Goal: Task Accomplishment & Management: Complete application form

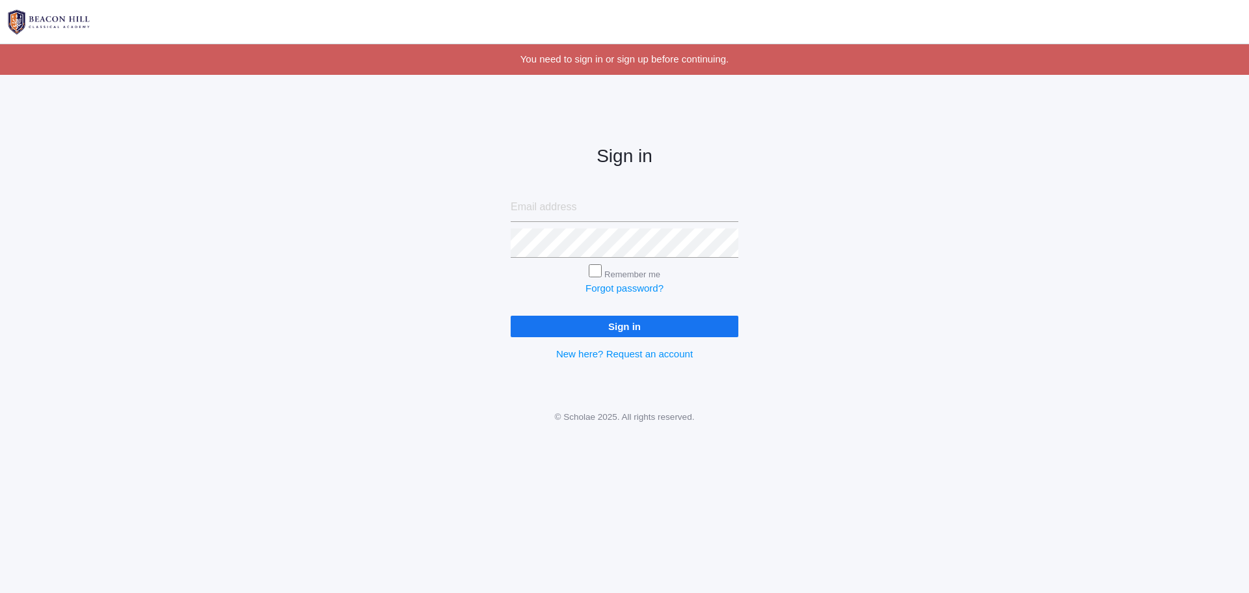
click at [617, 353] on link "New here? Request an account" at bounding box center [624, 353] width 137 height 11
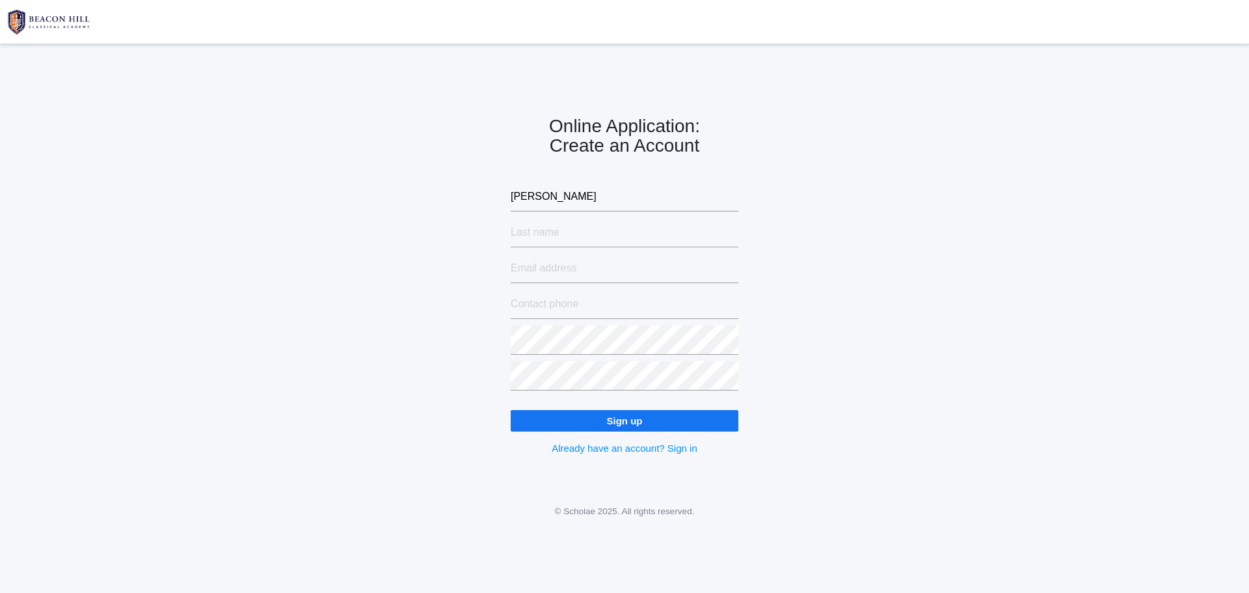
type input "Jeff"
type input "Ogne"
type input "[EMAIL_ADDRESS][DOMAIN_NAME]"
type input "8053126006"
click at [601, 412] on input "Sign up" at bounding box center [625, 420] width 228 height 21
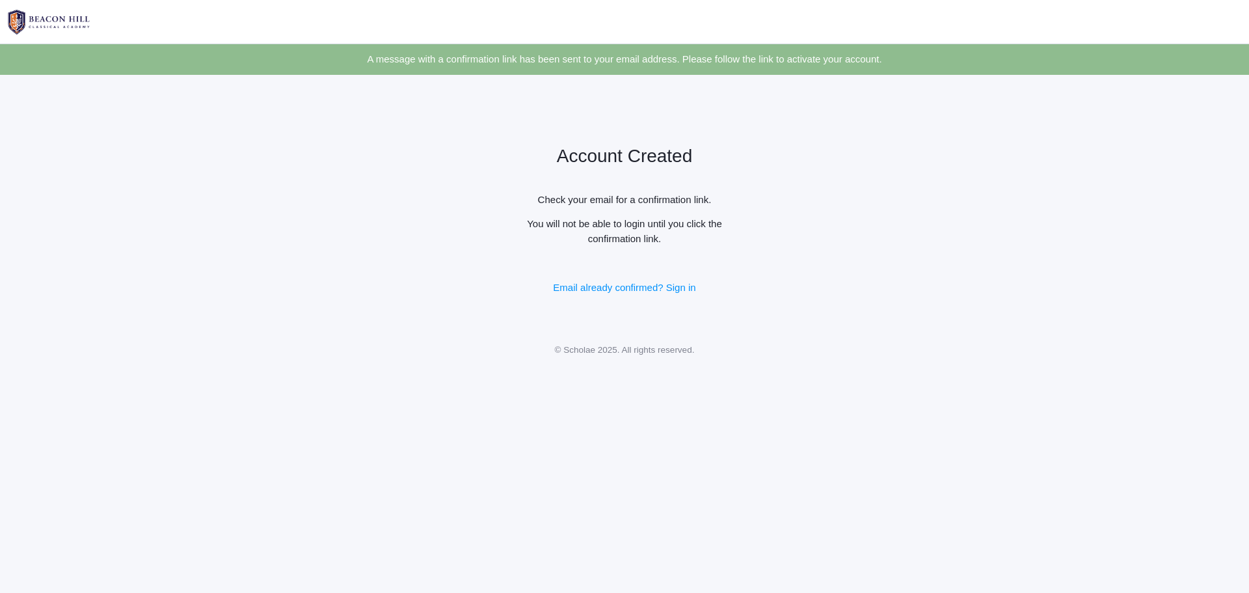
click at [650, 288] on link "Email already confirmed? Sign in" at bounding box center [624, 287] width 142 height 11
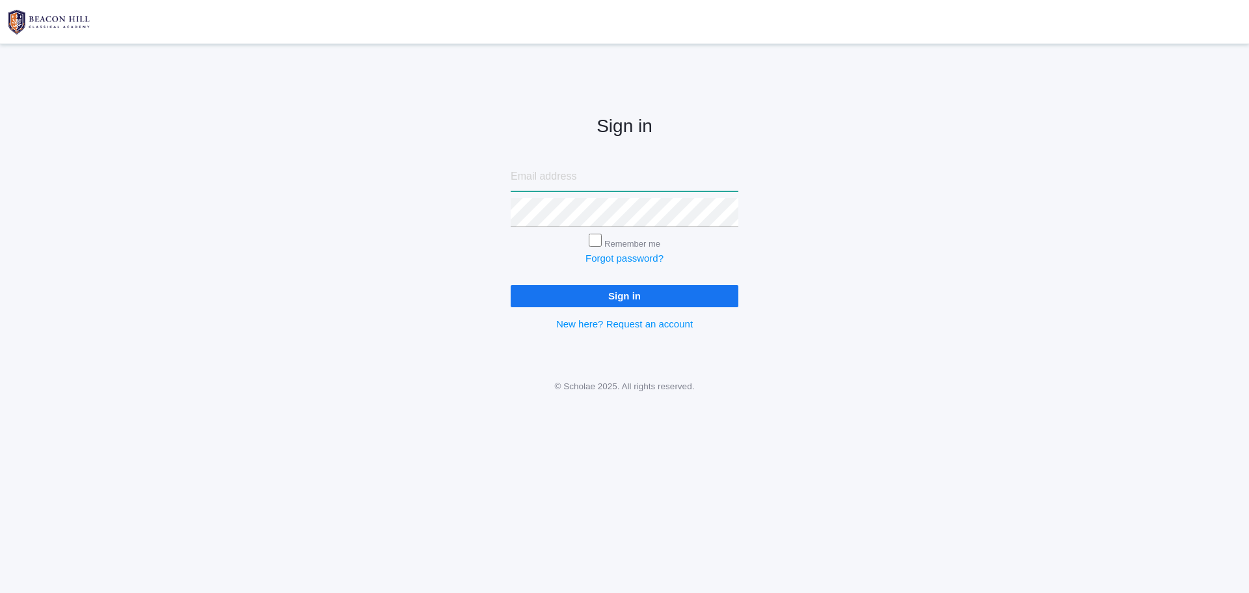
type input "[EMAIL_ADDRESS][DOMAIN_NAME]"
click at [591, 294] on input "Sign in" at bounding box center [625, 295] width 228 height 21
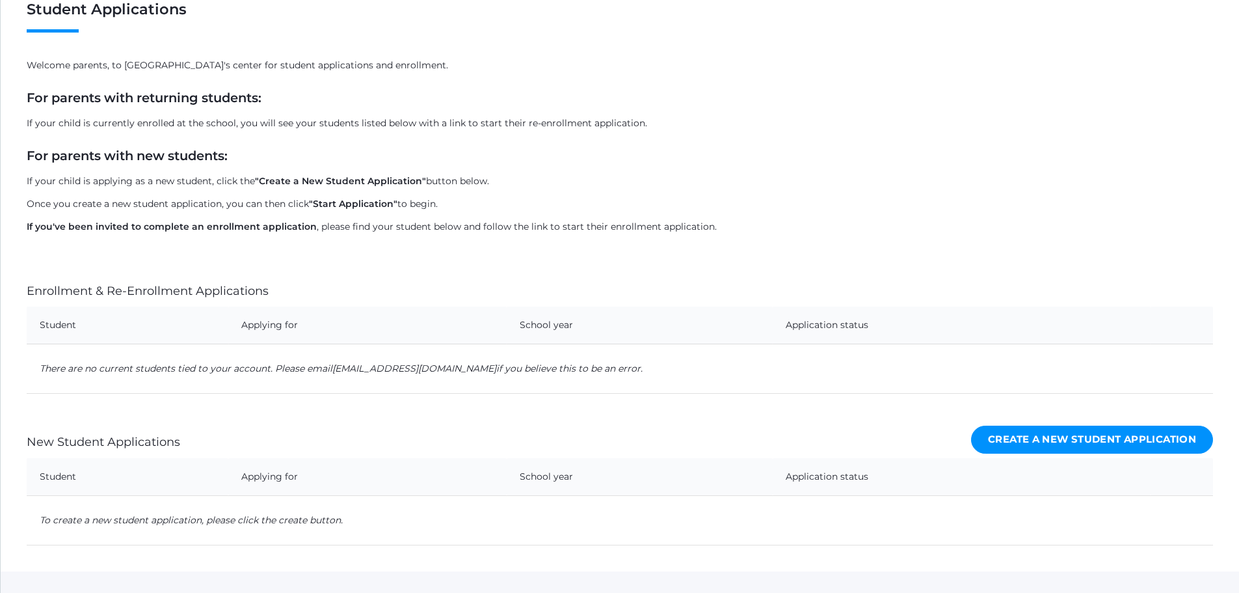
scroll to position [130, 0]
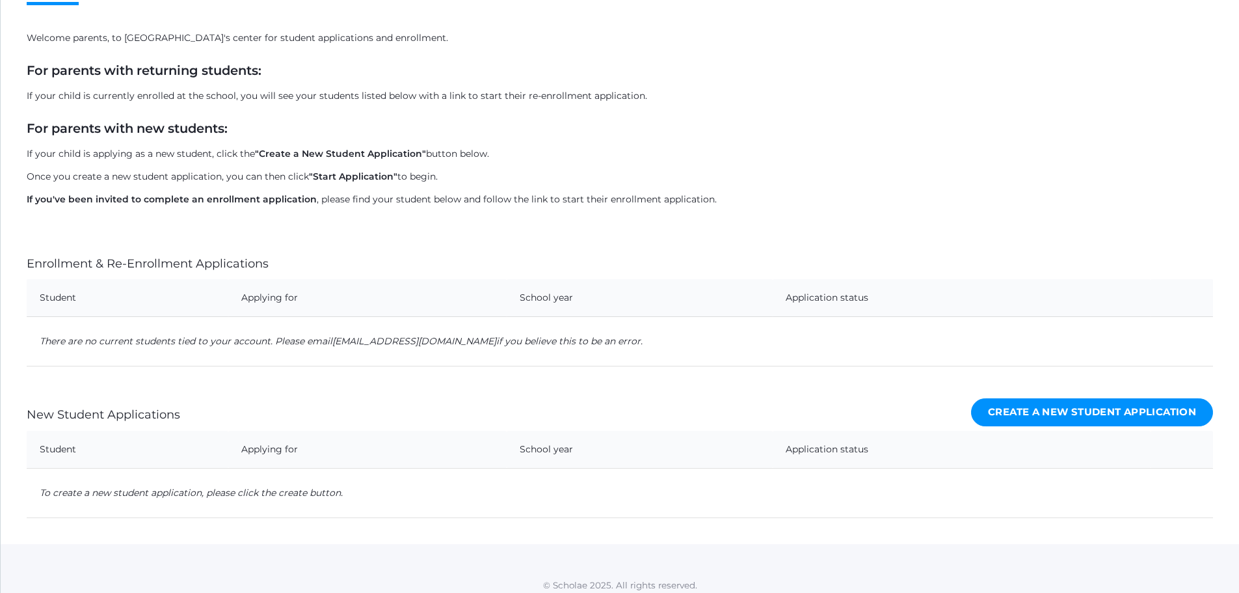
click at [1009, 408] on link "Create a New Student Application" at bounding box center [1092, 412] width 242 height 28
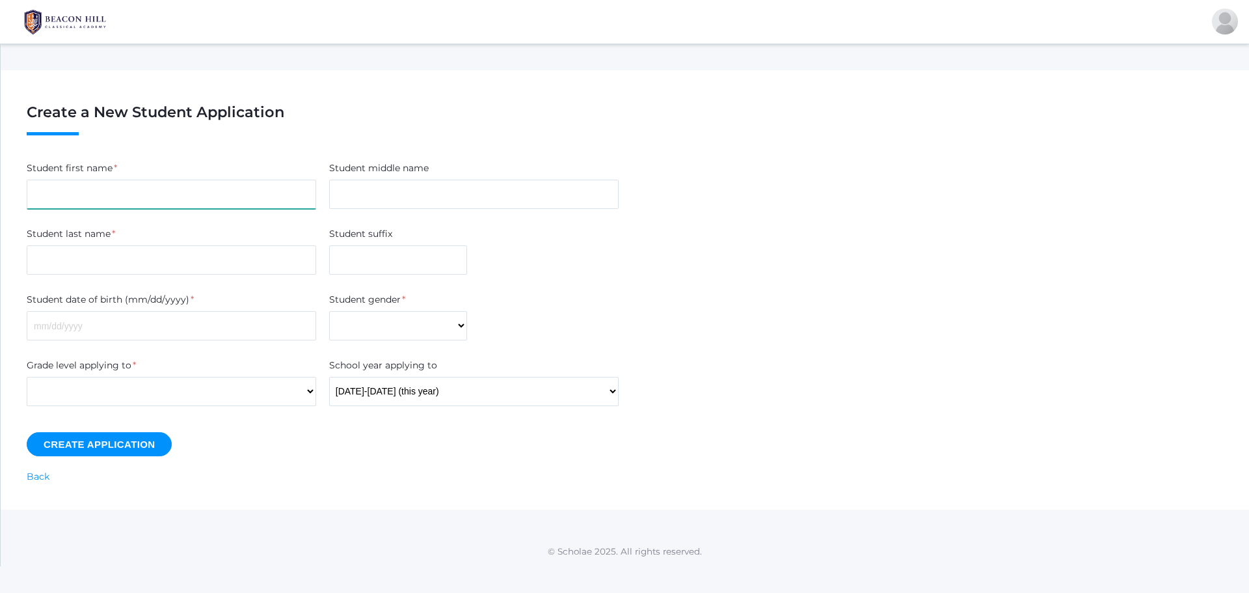
click at [210, 206] on input "Student first name" at bounding box center [171, 194] width 289 height 29
type input "Amelie"
type input "Frances Cote"
type input "Ogne"
click at [42, 326] on input "06062020" at bounding box center [171, 325] width 289 height 29
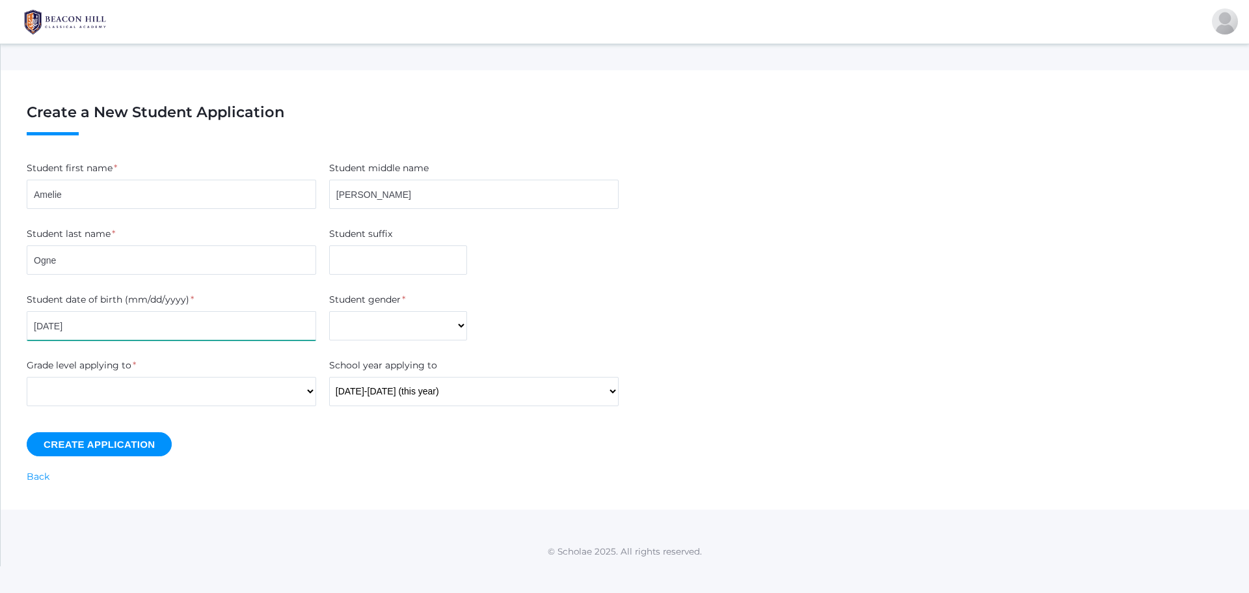
type input "06/06/2020"
click at [353, 310] on div "Student gender *" at bounding box center [398, 302] width 138 height 18
click at [358, 325] on select "Male Female" at bounding box center [398, 325] width 138 height 29
select select "Female"
click at [329, 311] on select "Male Female" at bounding box center [398, 325] width 138 height 29
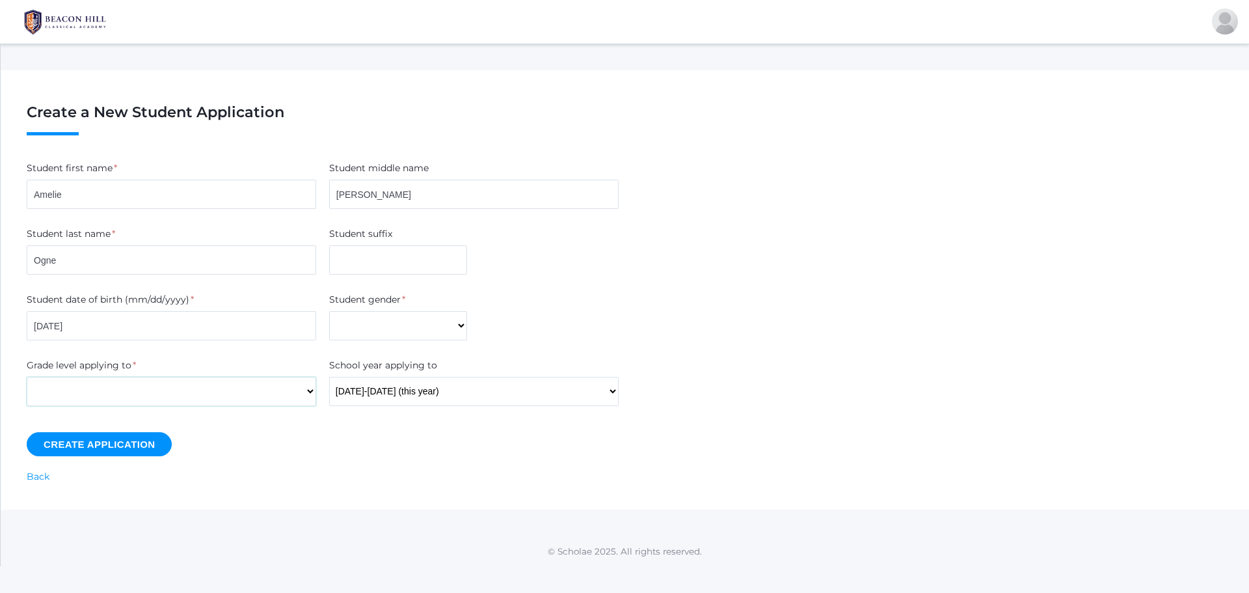
click at [193, 387] on select "Kindergarten 1st Grade 2nd Grade 3rd Grade 4th Grade 5th Grade 6th Grade 7th Gr…" at bounding box center [171, 391] width 289 height 29
select select "k"
click at [27, 377] on select "Kindergarten 1st Grade 2nd Grade 3rd Grade 4th Grade 5th Grade 6th Grade 7th Gr…" at bounding box center [171, 391] width 289 height 29
click at [439, 391] on select "2025-2026 (this year)" at bounding box center [473, 391] width 289 height 29
click at [396, 446] on div "Create Application" at bounding box center [625, 444] width 1196 height 24
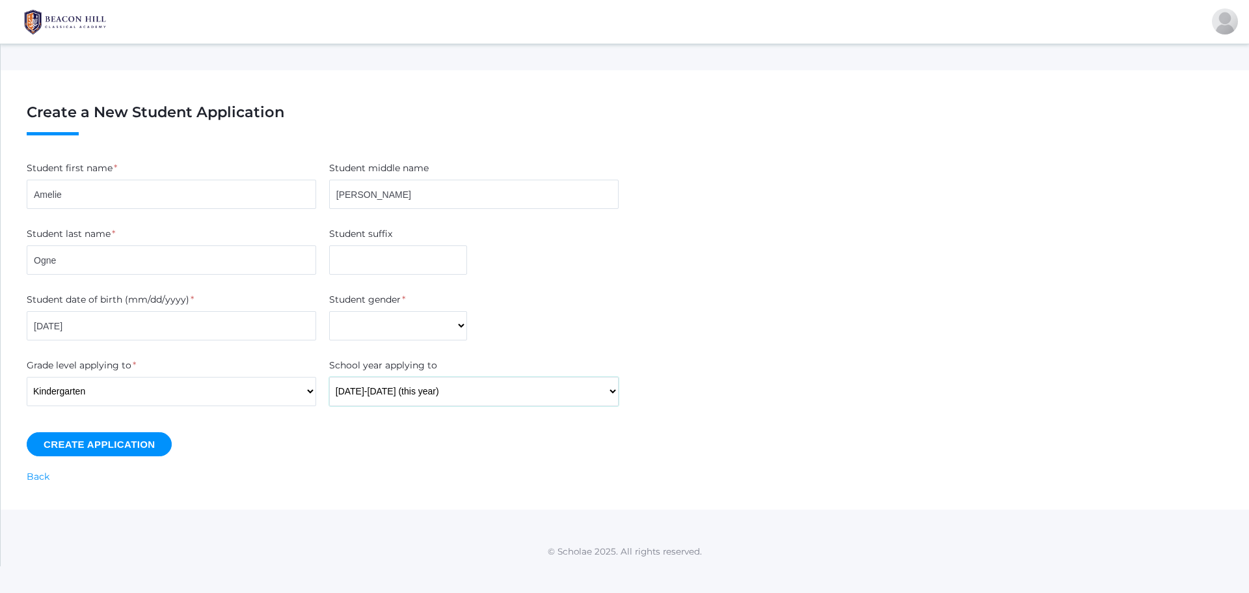
click at [426, 393] on select "2025-2026 (this year)" at bounding box center [473, 391] width 289 height 29
click at [365, 448] on div "Create Application" at bounding box center [625, 444] width 1196 height 24
